Goal: Information Seeking & Learning: Learn about a topic

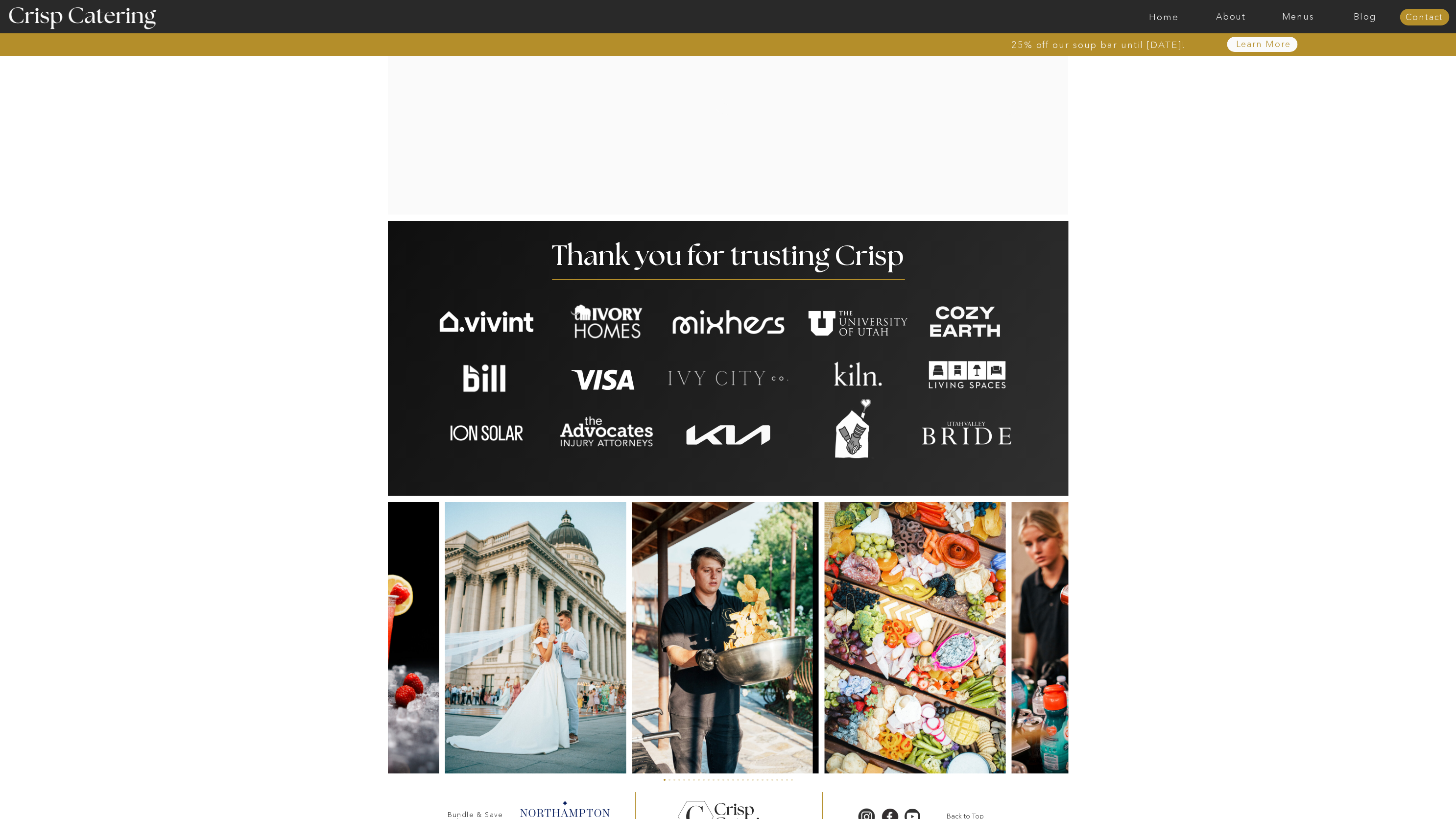
scroll to position [1906, 0]
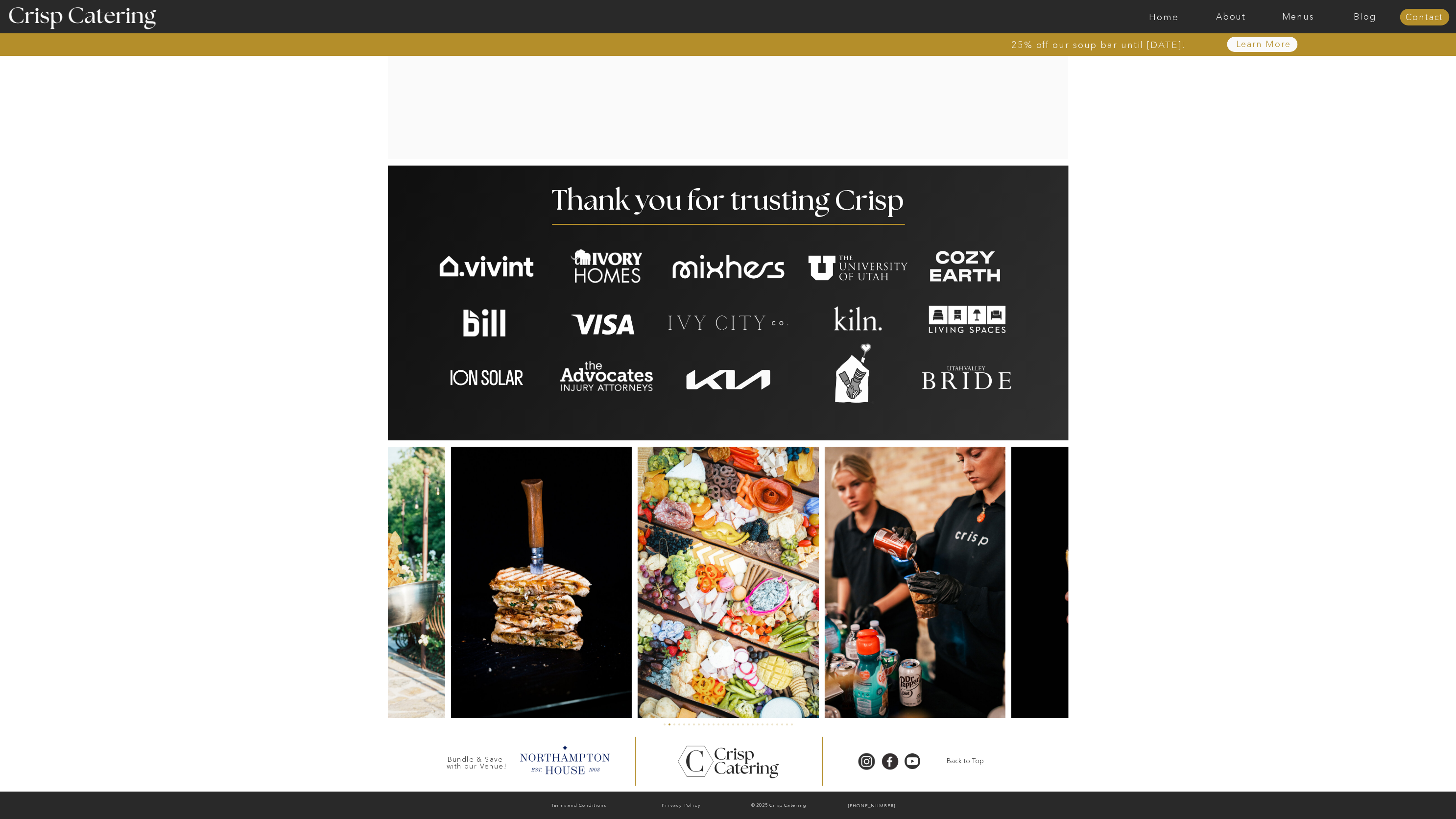
click at [819, 618] on img at bounding box center [727, 583] width 180 height 271
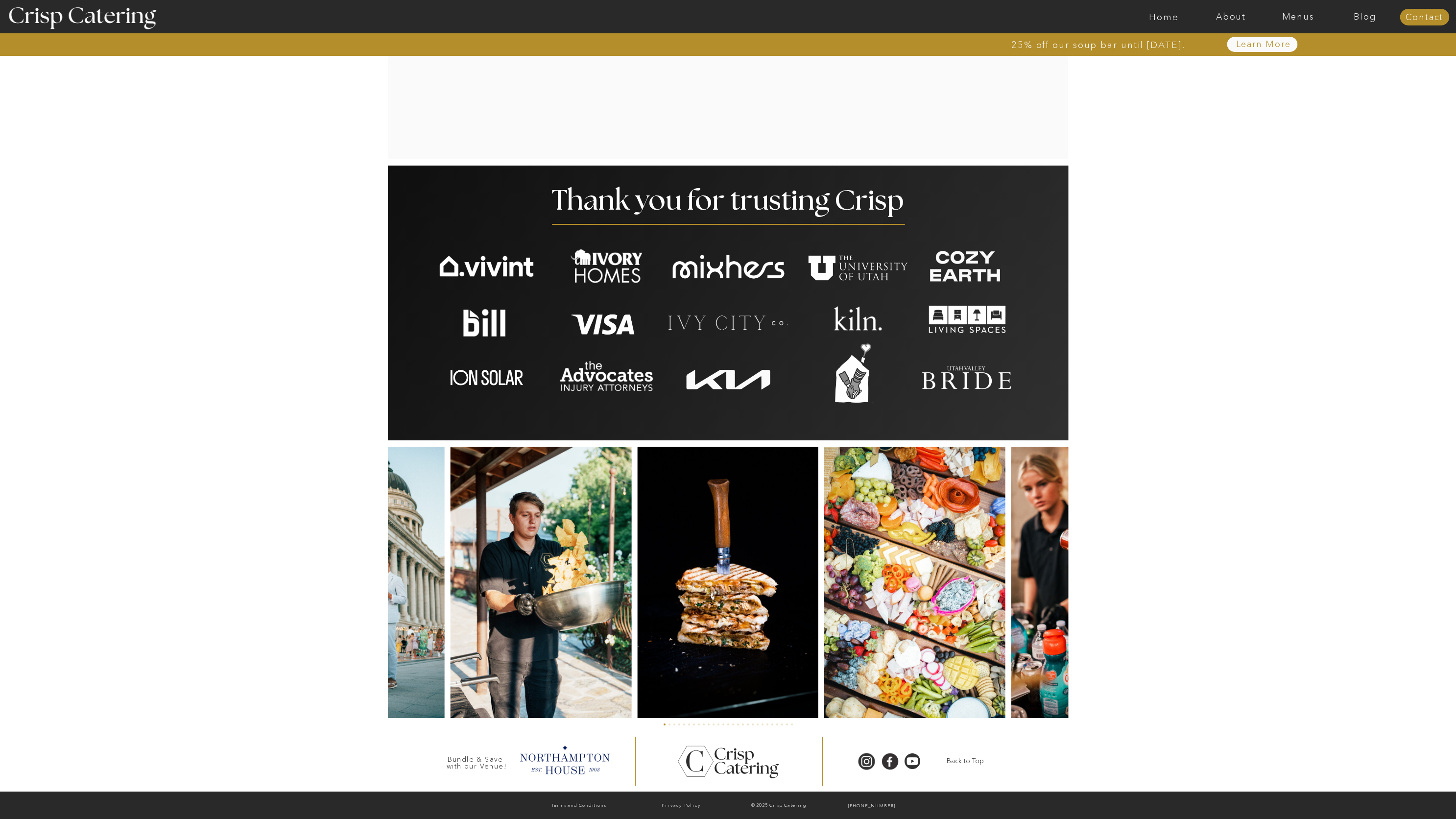
click at [819, 612] on img at bounding box center [728, 583] width 181 height 271
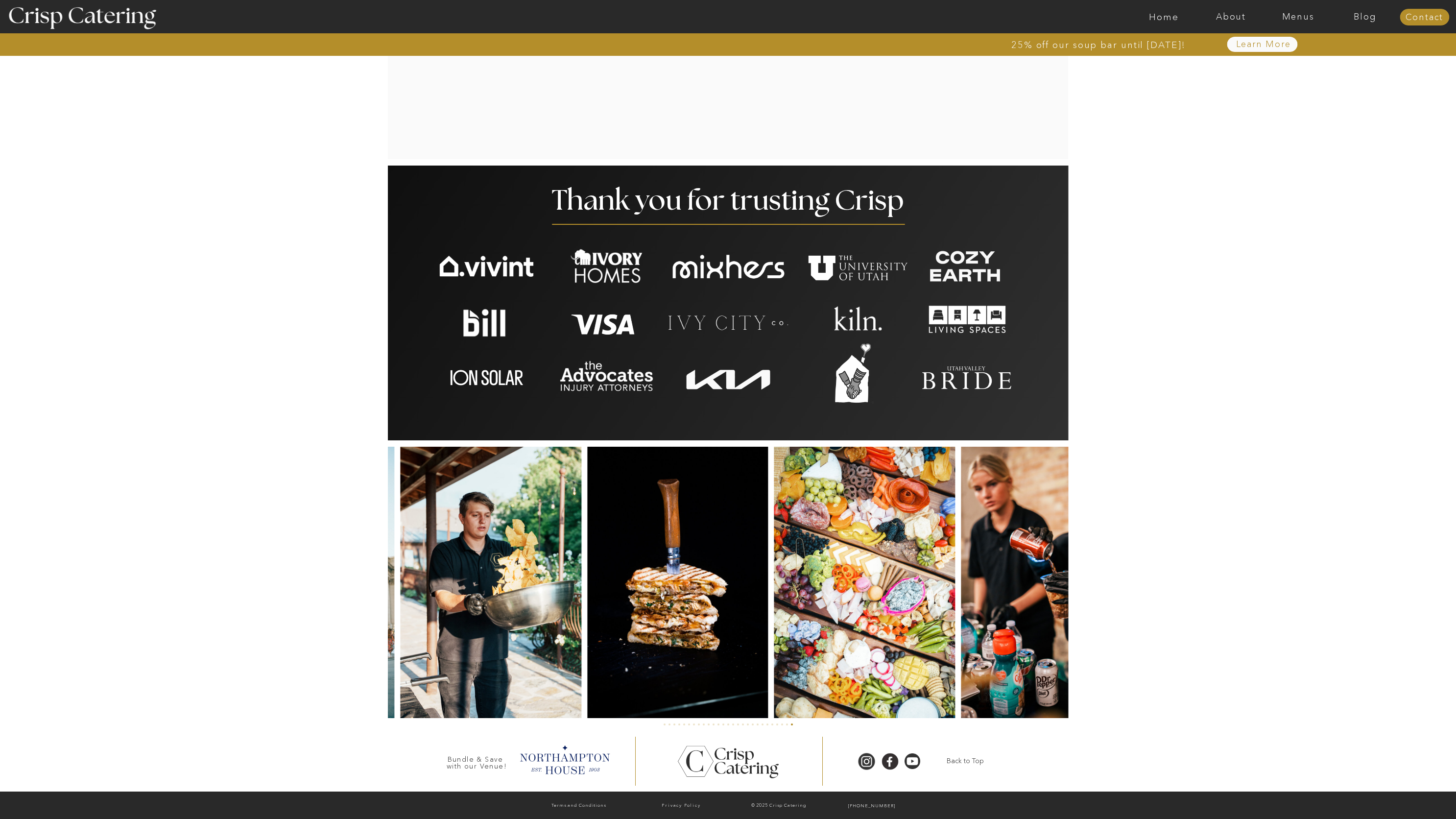
click at [594, 598] on img at bounding box center [678, 583] width 181 height 271
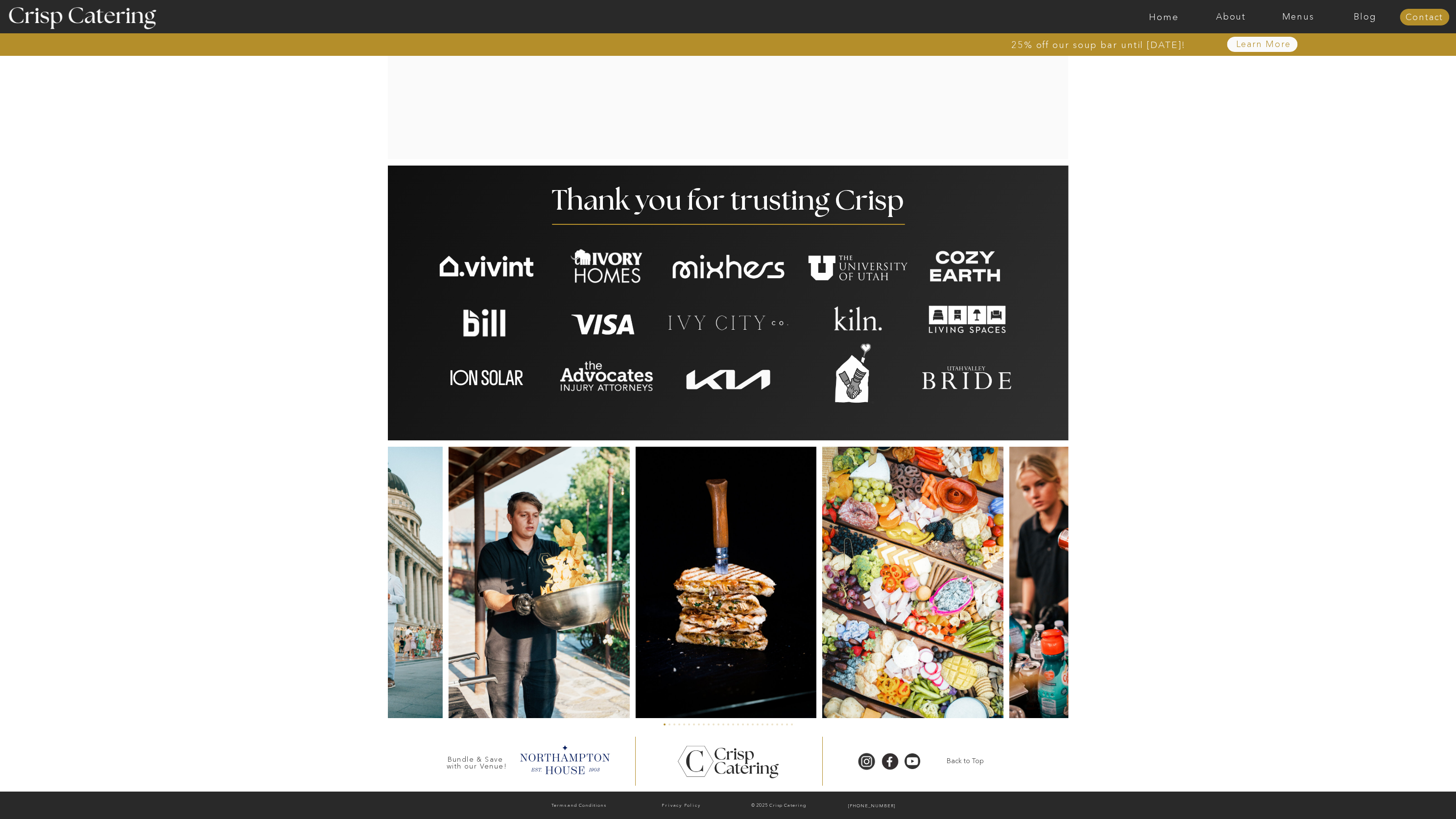
click at [636, 609] on img at bounding box center [726, 583] width 181 height 271
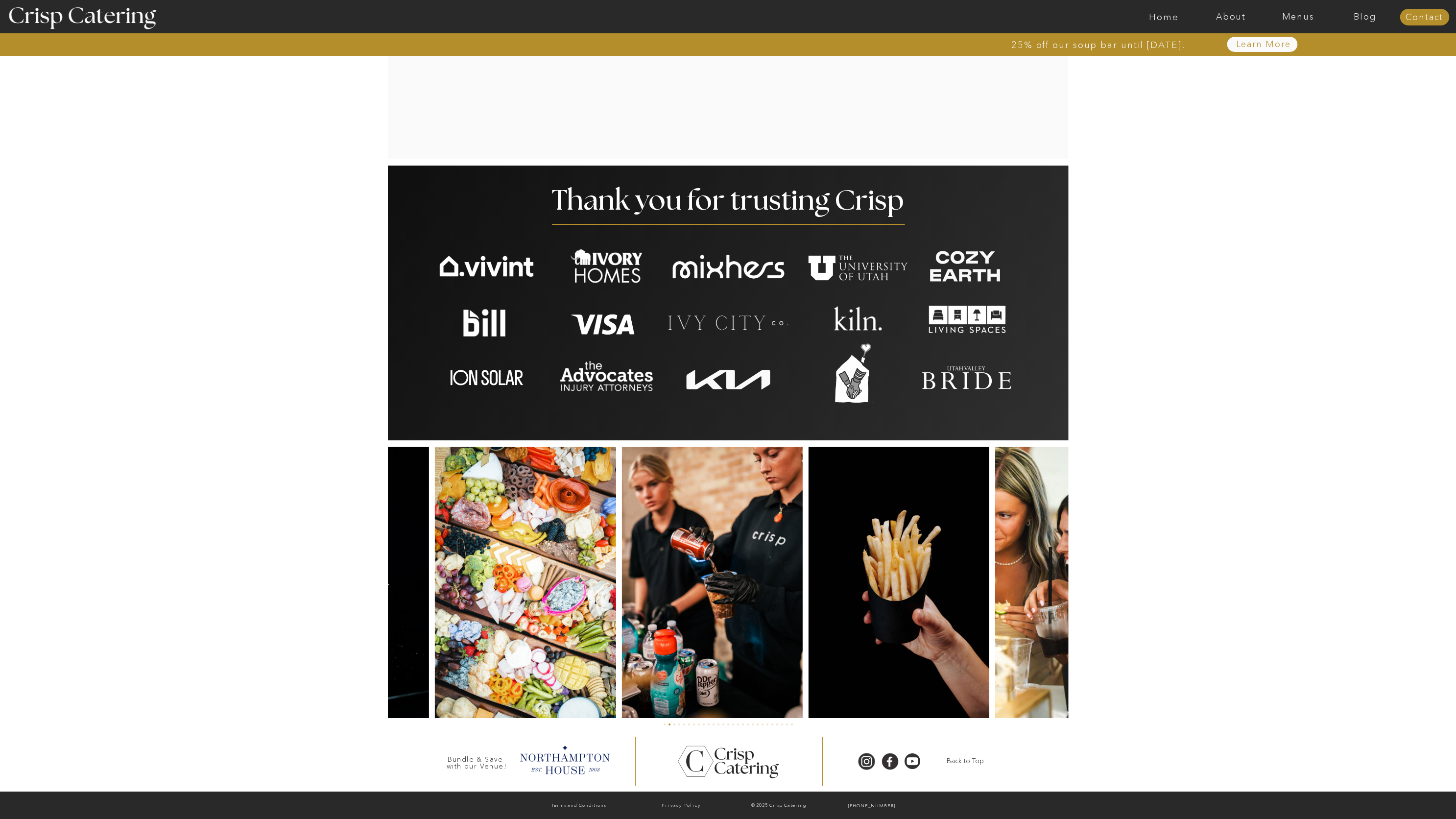
click at [538, 615] on img at bounding box center [525, 583] width 180 height 271
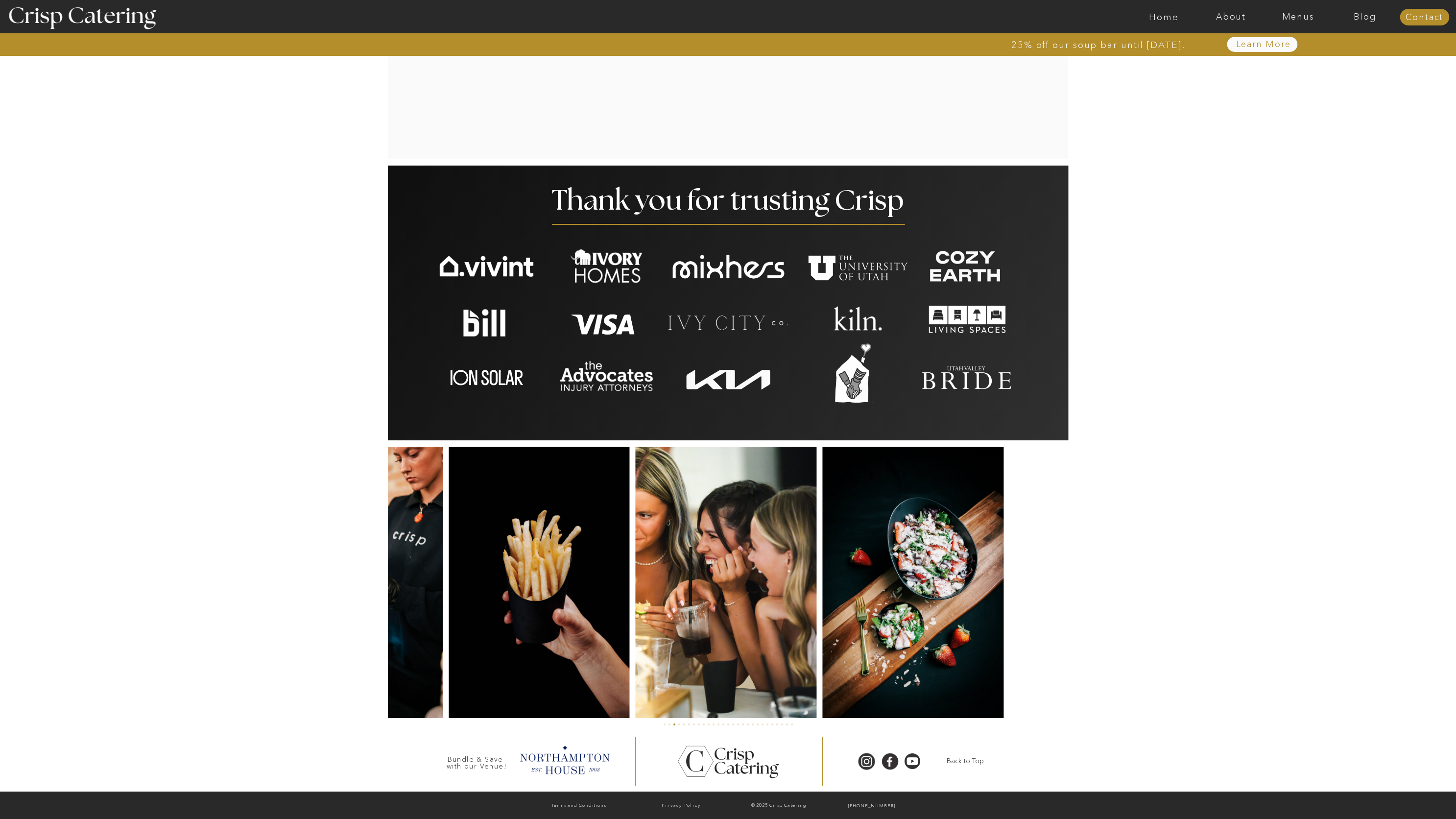
click at [421, 624] on img at bounding box center [352, 583] width 180 height 271
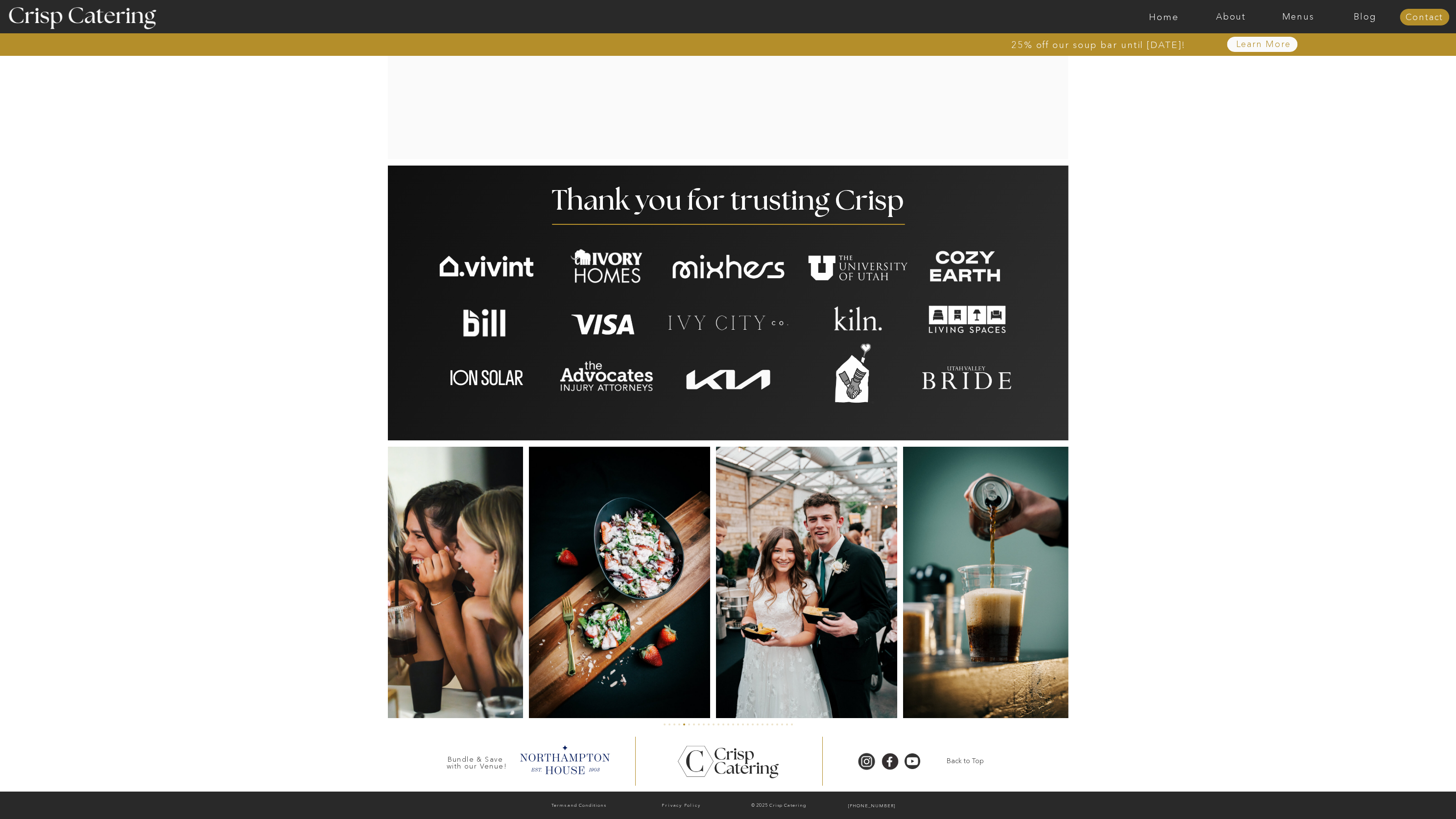
click at [432, 611] on img at bounding box center [431, 583] width 180 height 271
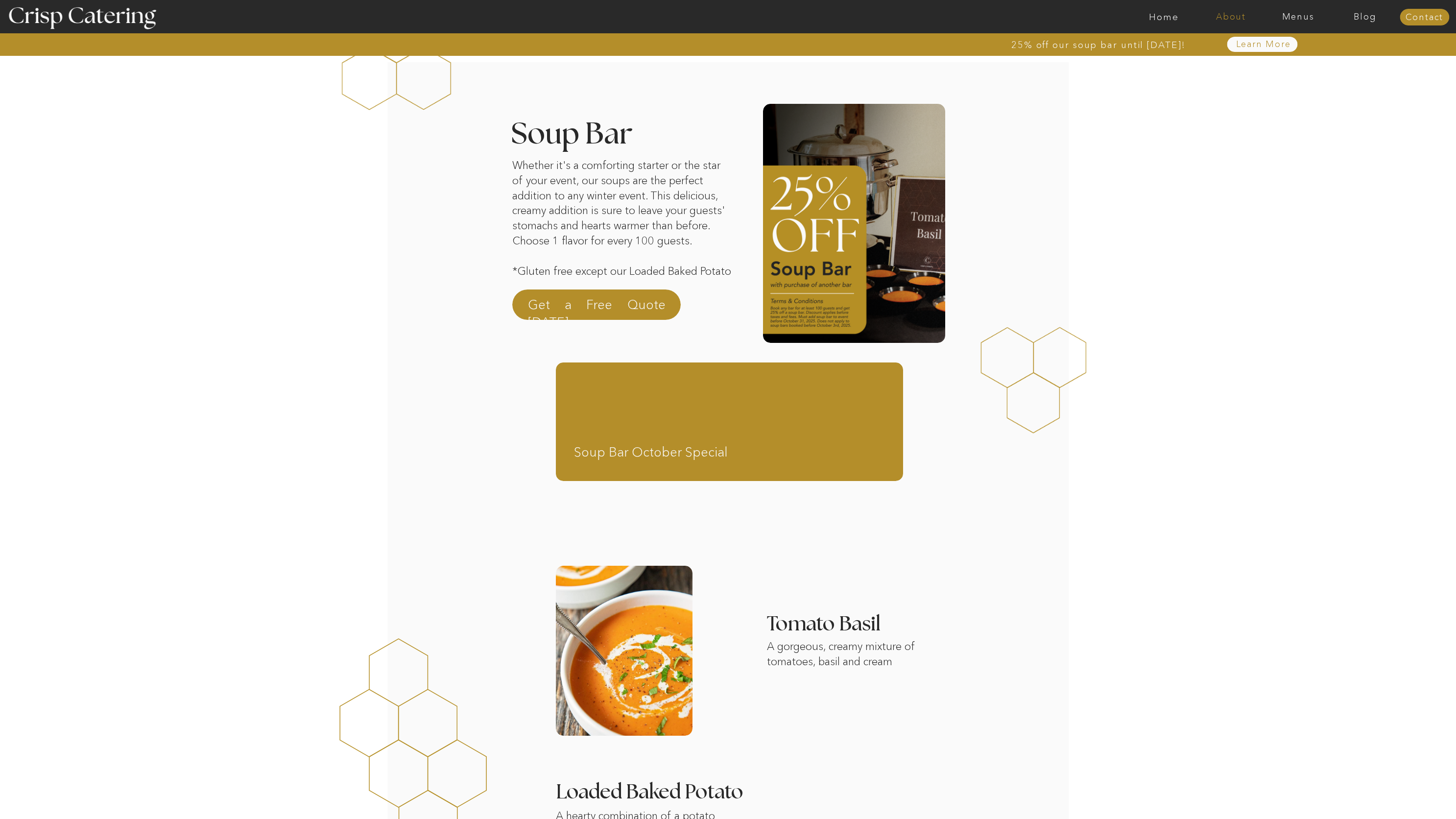
click at [1235, 16] on nav "About" at bounding box center [1231, 16] width 67 height 10
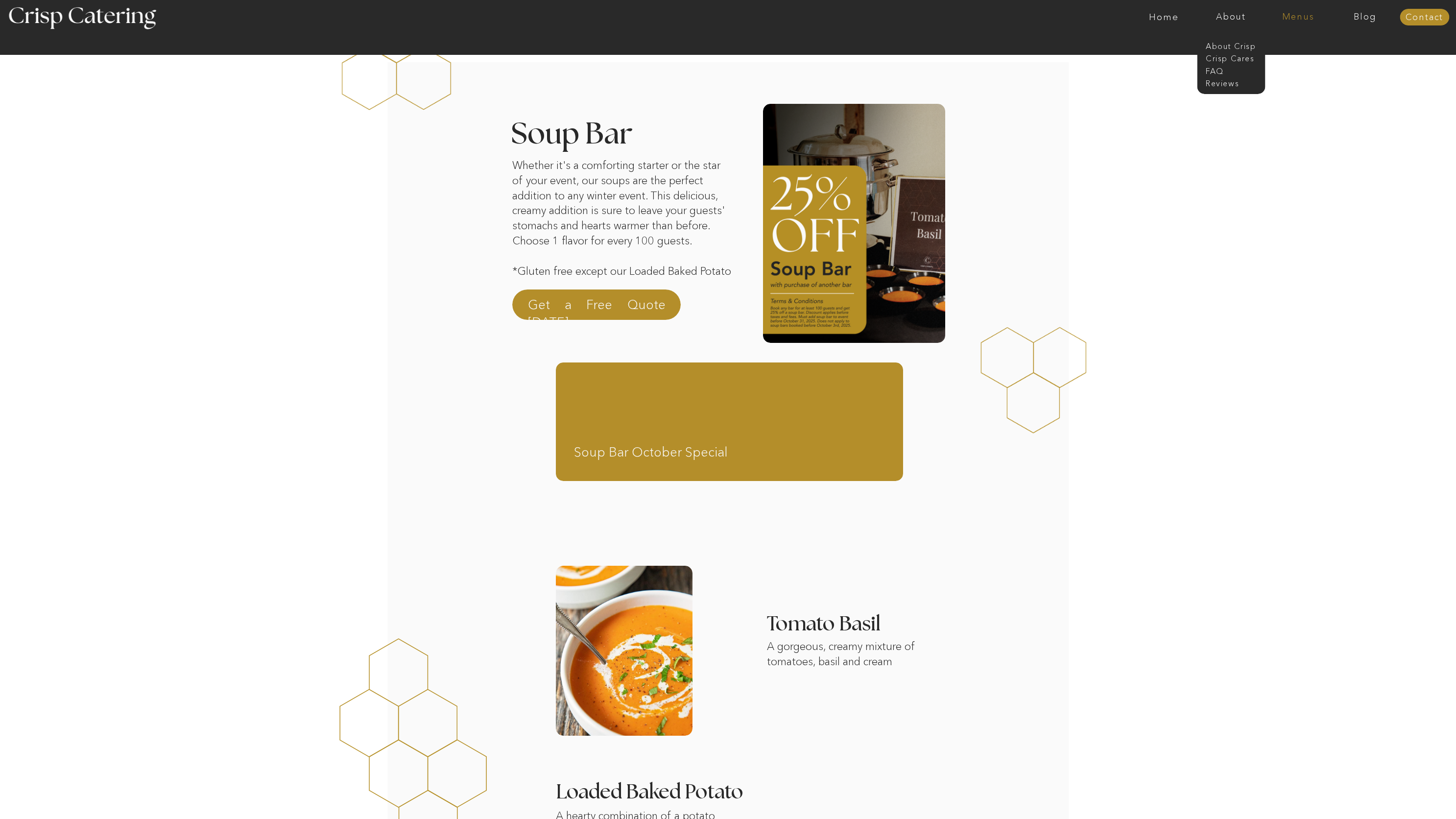
click at [1285, 16] on nav "Menus" at bounding box center [1298, 16] width 67 height 10
click at [1249, 16] on nav "About" at bounding box center [1231, 16] width 67 height 10
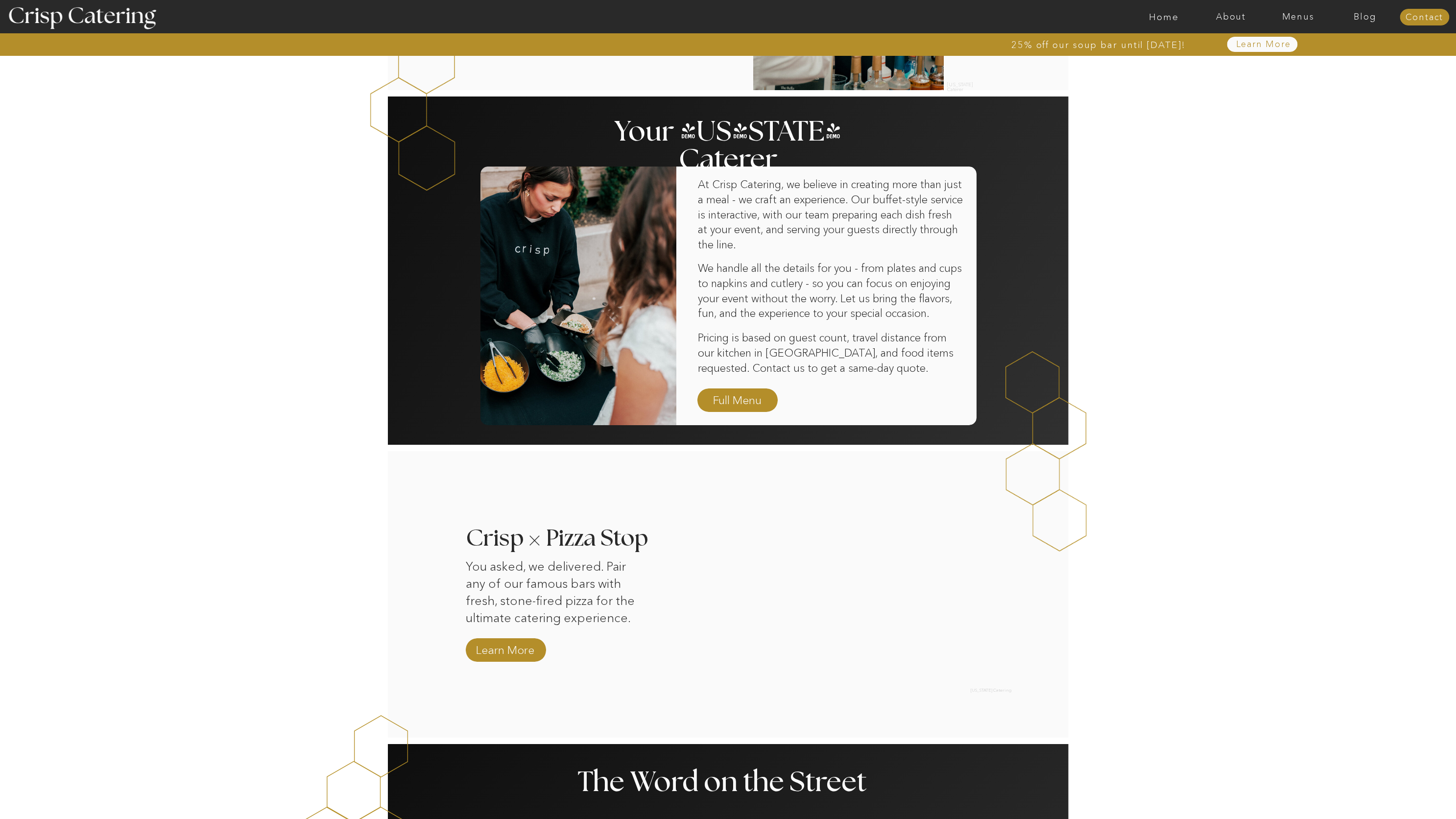
scroll to position [522, 0]
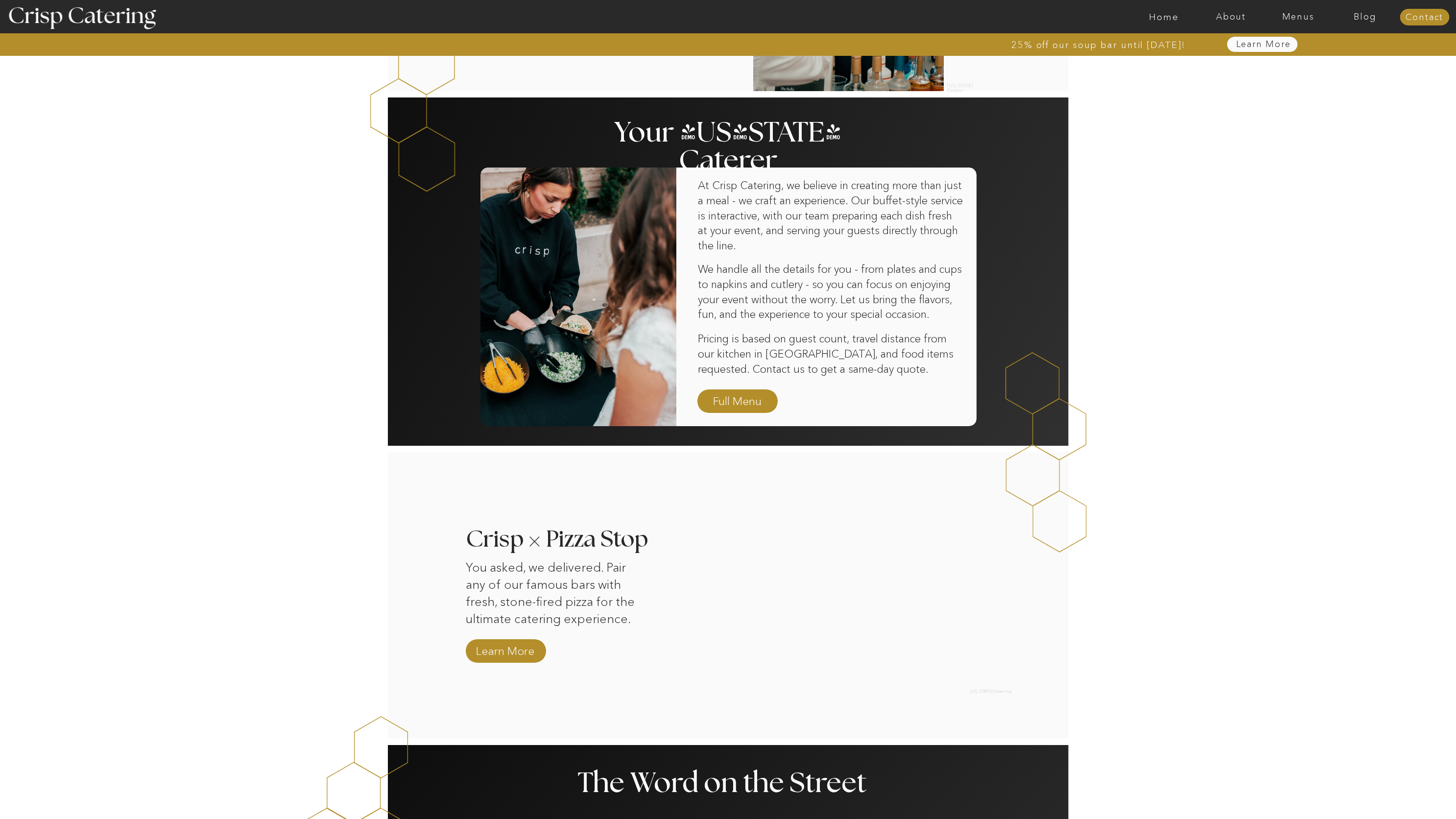
click at [1256, 46] on nav "Learn More" at bounding box center [1264, 44] width 101 height 10
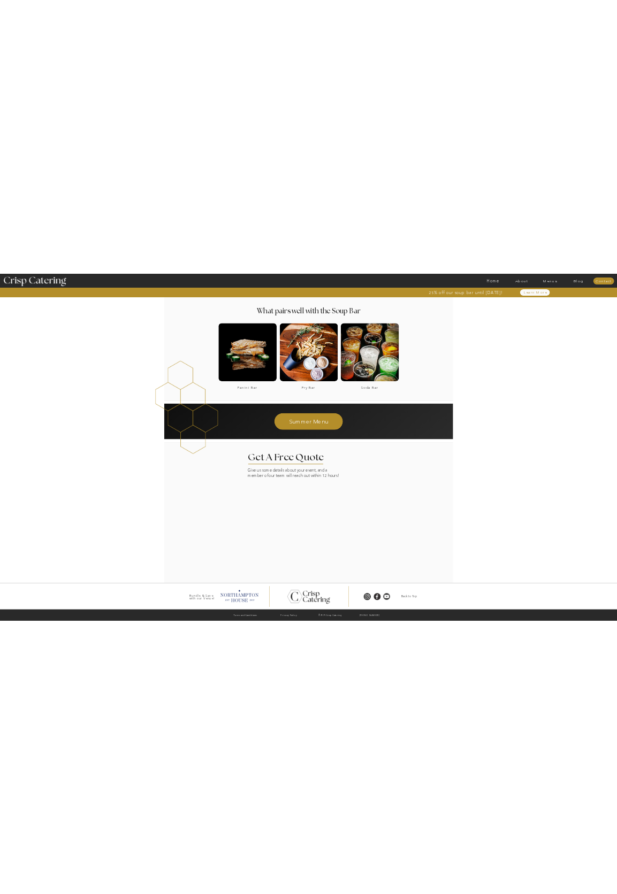
scroll to position [1367, 0]
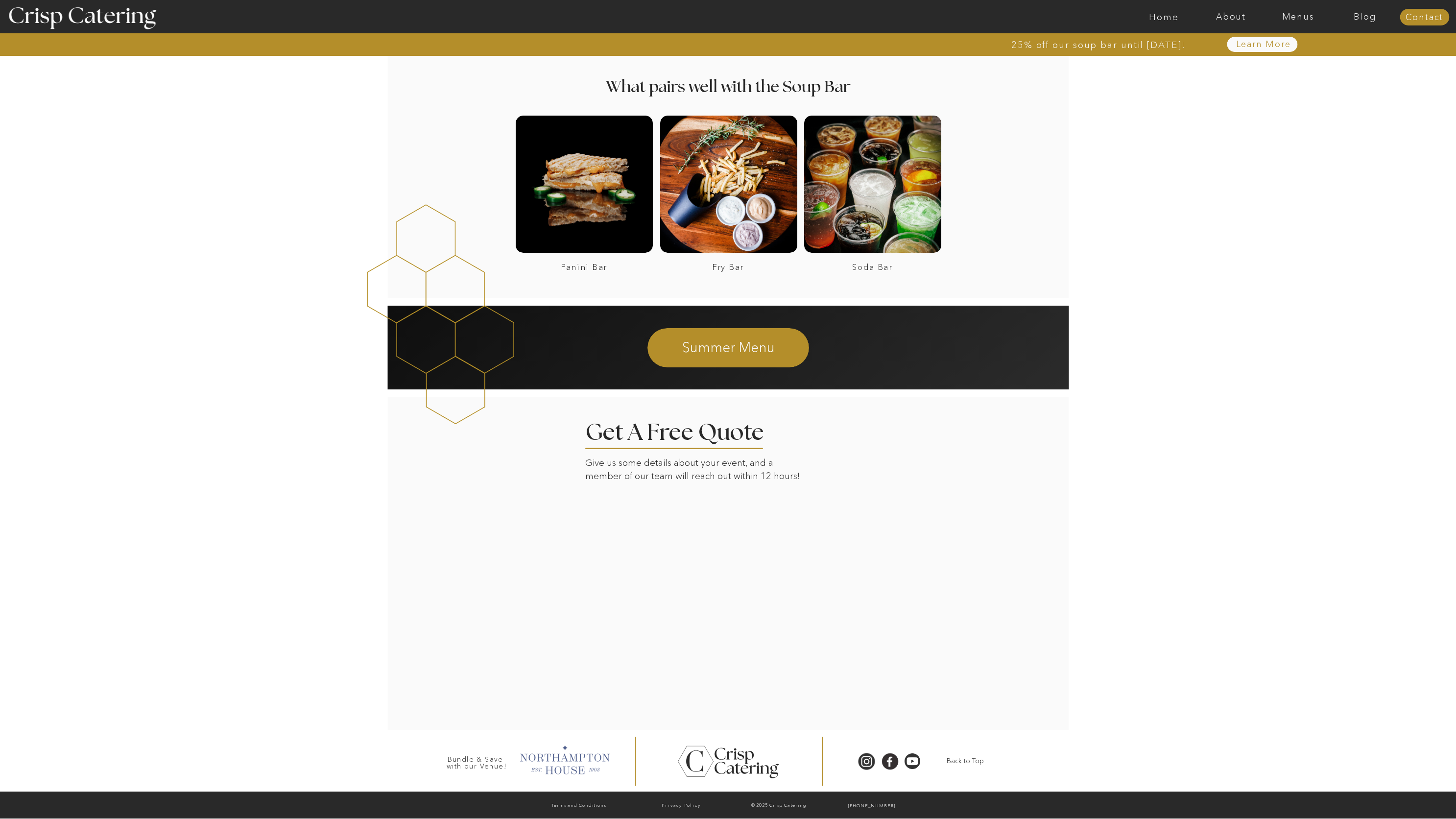
click at [570, 760] on div at bounding box center [564, 759] width 100 height 34
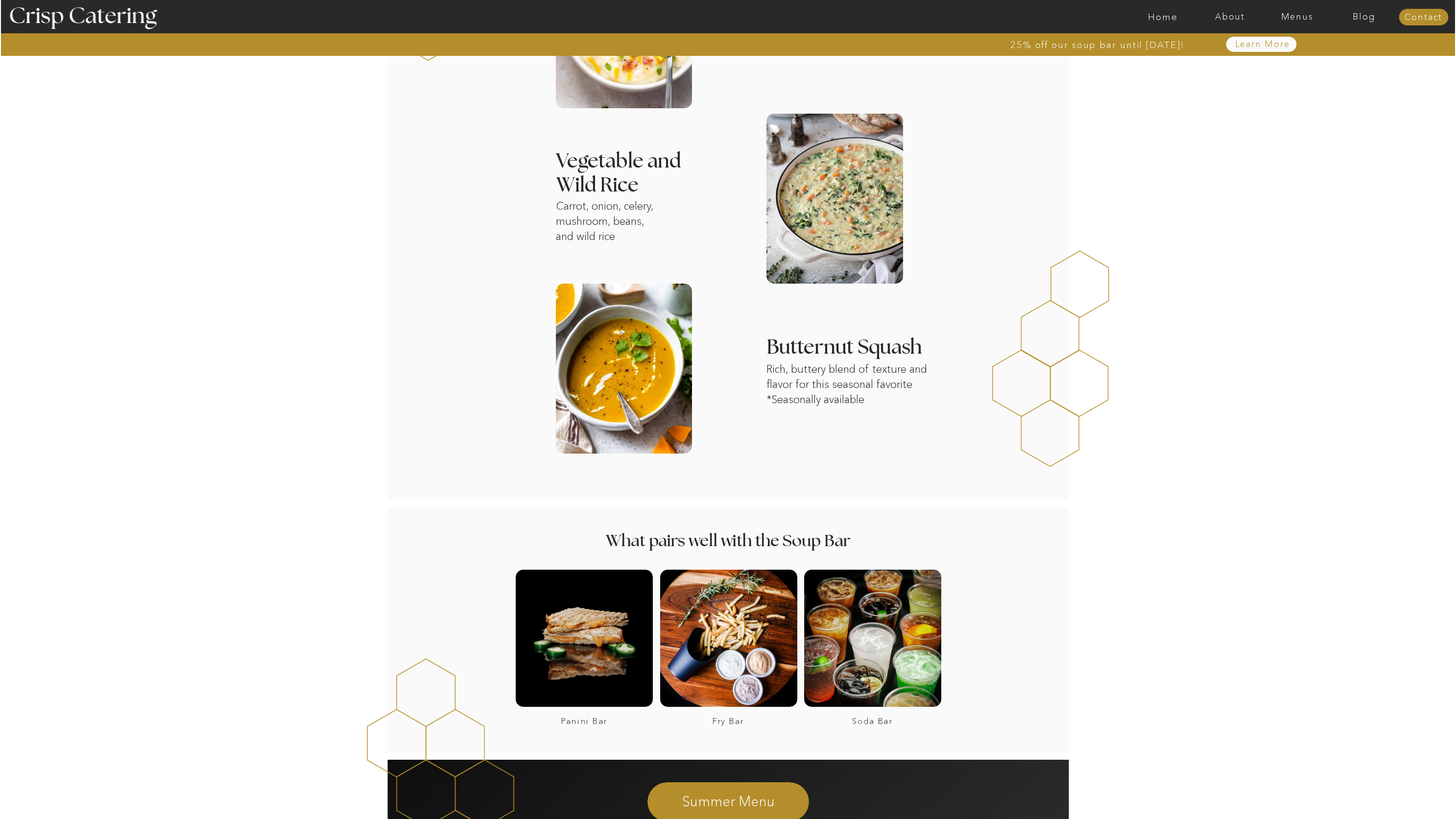
scroll to position [0, 0]
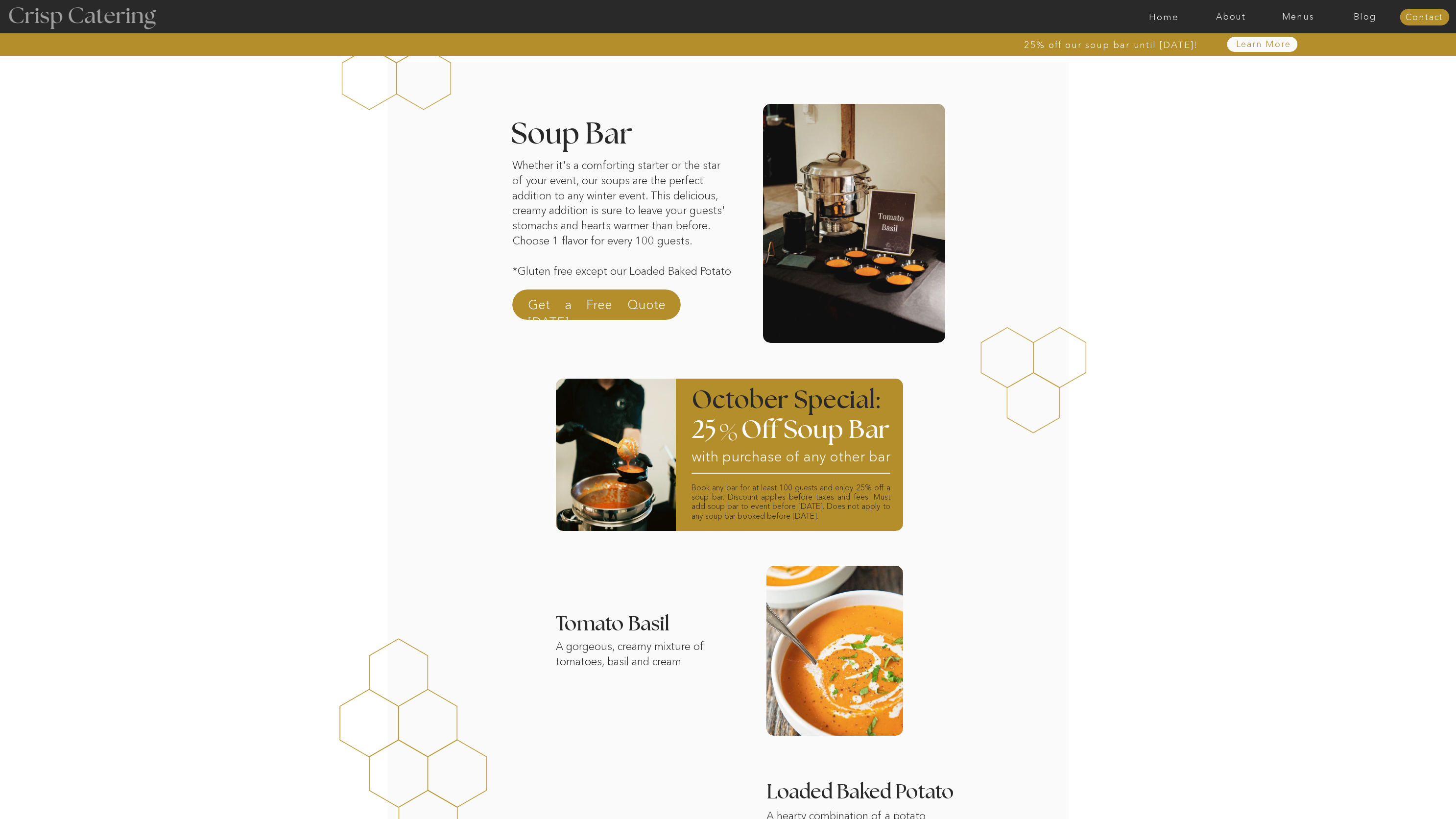
click at [75, 16] on div at bounding box center [81, 16] width 179 height 93
